Goal: Transaction & Acquisition: Purchase product/service

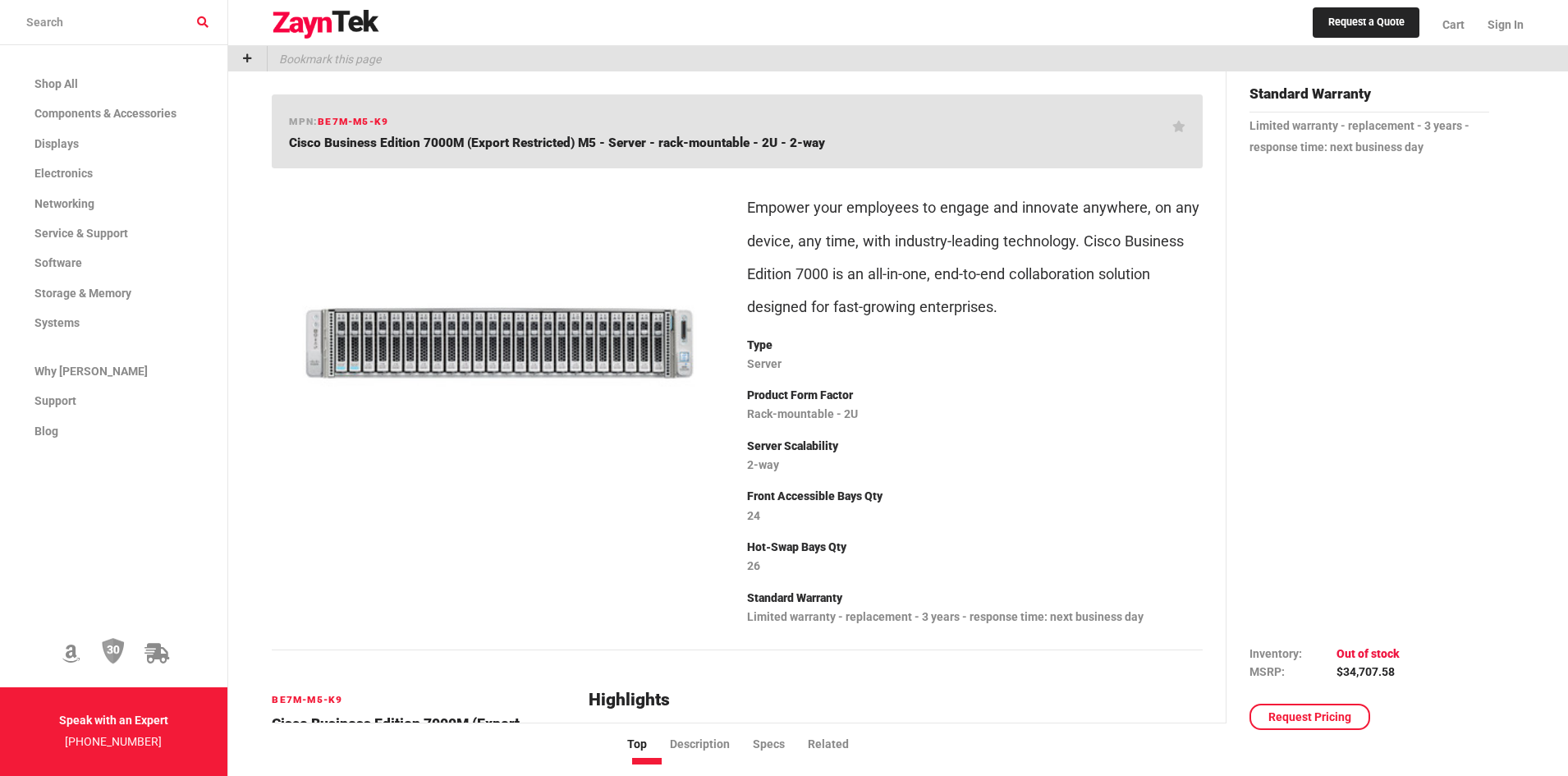
click at [514, 351] on img at bounding box center [499, 343] width 429 height 323
click at [514, 352] on img at bounding box center [499, 343] width 429 height 323
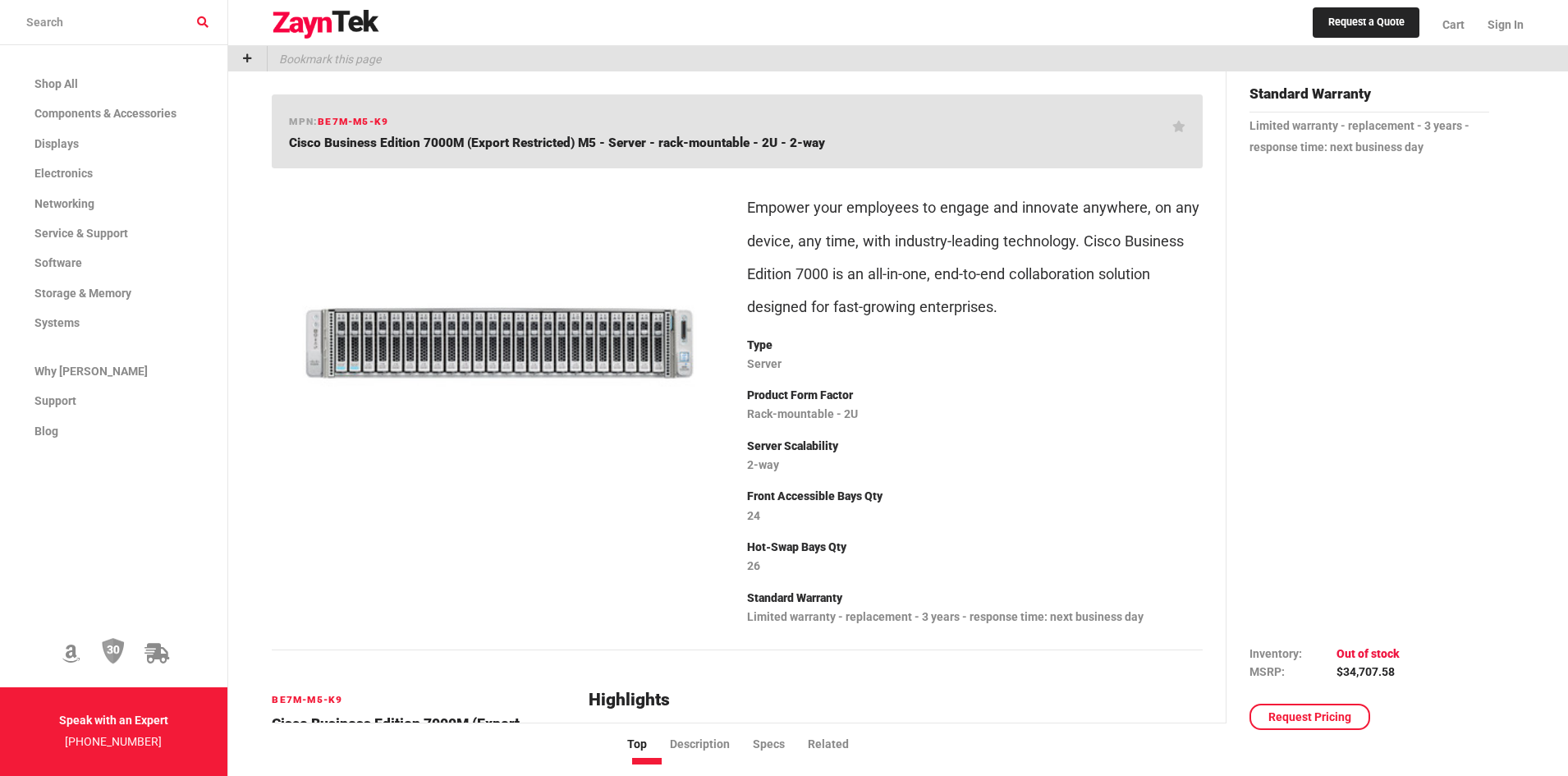
click at [514, 352] on img at bounding box center [499, 343] width 429 height 323
